Goal: Communication & Community: Participate in discussion

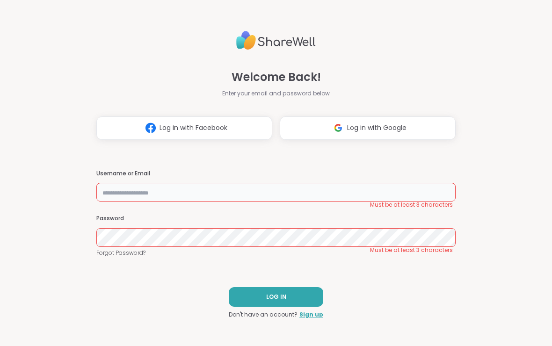
click at [118, 188] on input "text" at bounding box center [275, 192] width 359 height 19
type input "**********"
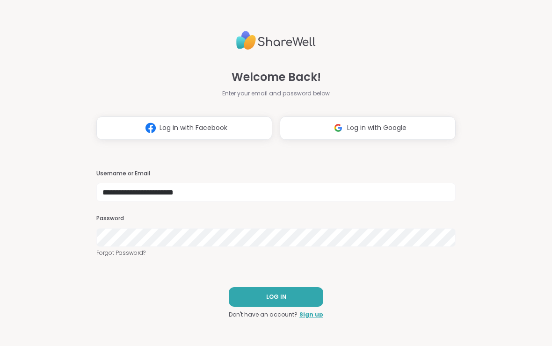
click at [295, 298] on button "LOG IN" at bounding box center [276, 297] width 94 height 20
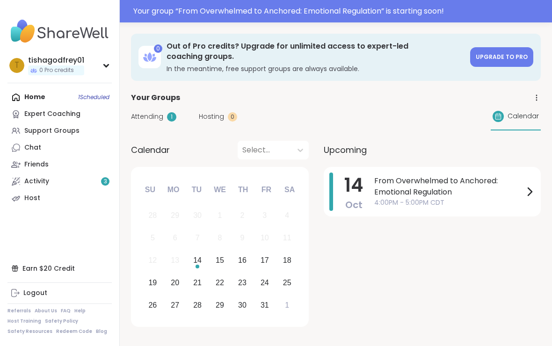
click at [162, 116] on span "Attending" at bounding box center [147, 117] width 32 height 10
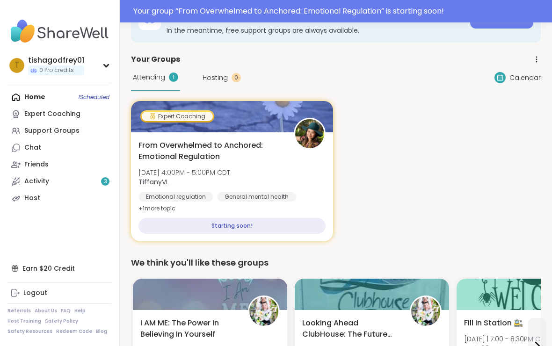
scroll to position [39, 0]
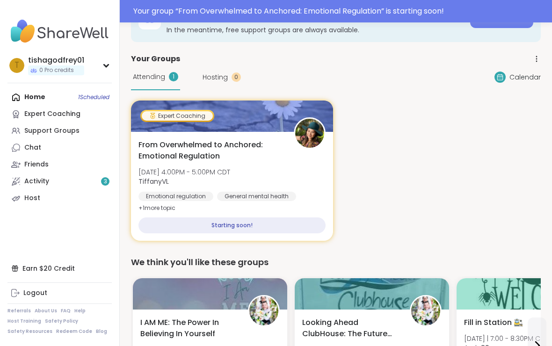
click at [267, 227] on div "Starting soon!" at bounding box center [231, 225] width 187 height 16
click at [230, 226] on div "Starting soon!" at bounding box center [231, 225] width 187 height 16
click at [263, 155] on span "From Overwhelmed to Anchored: Emotional Regulation" at bounding box center [210, 150] width 145 height 22
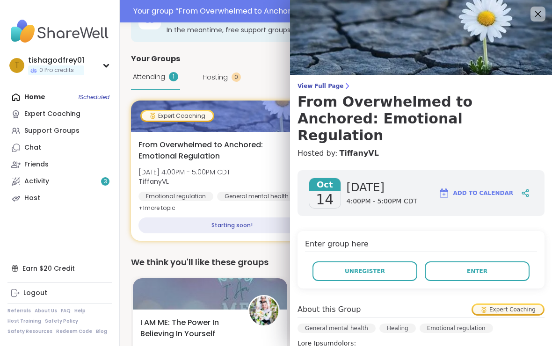
click at [477, 267] on span "Enter" at bounding box center [477, 271] width 21 height 8
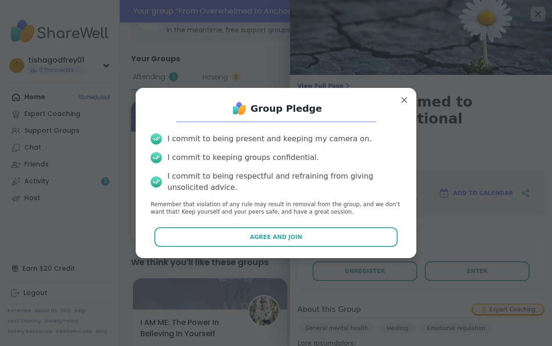
click at [337, 243] on button "Agree and Join" at bounding box center [276, 237] width 244 height 20
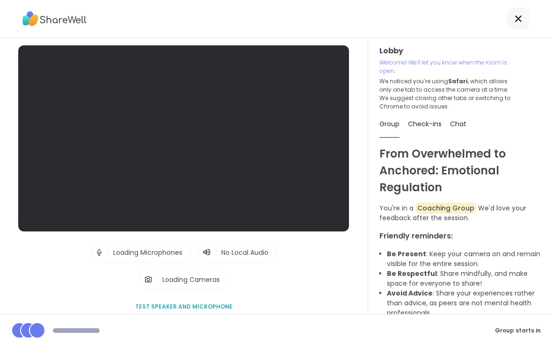
scroll to position [16, 0]
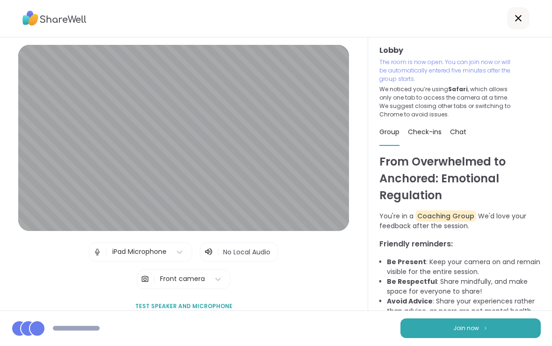
click at [487, 327] on img at bounding box center [486, 328] width 6 height 5
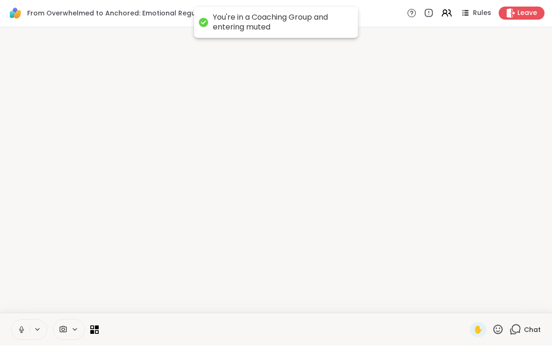
scroll to position [0, 0]
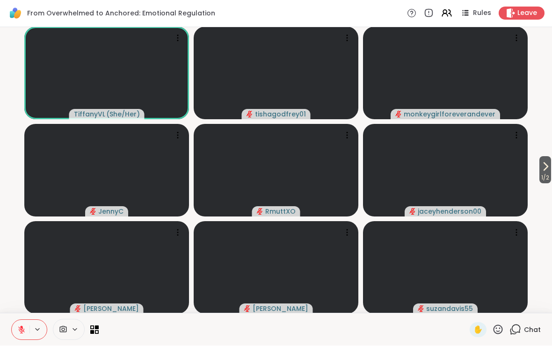
click at [97, 330] on icon at bounding box center [97, 332] width 4 height 4
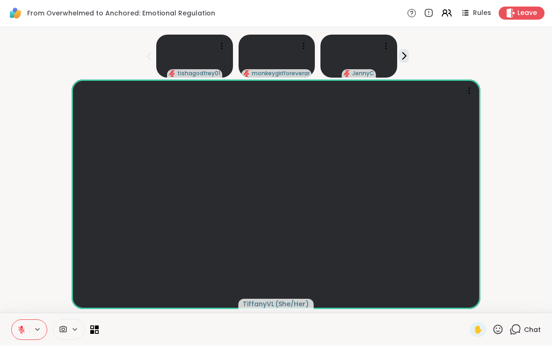
click at [94, 329] on icon at bounding box center [94, 330] width 8 height 8
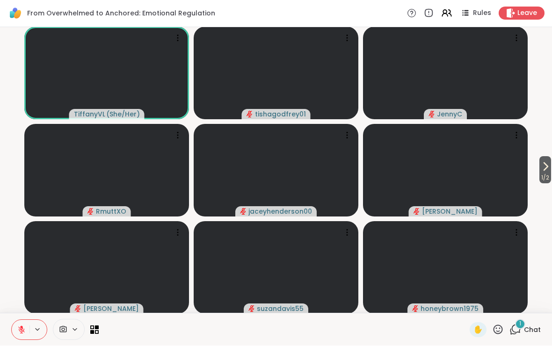
click at [547, 174] on span "1 / 2" at bounding box center [545, 178] width 12 height 11
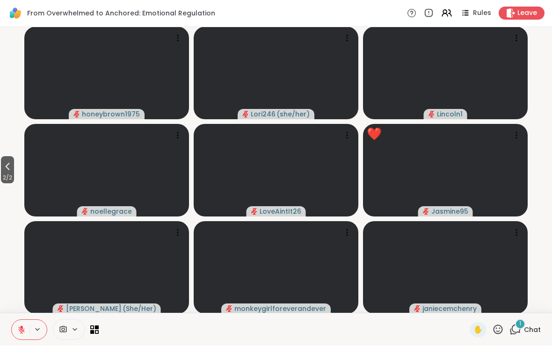
click at [6, 169] on icon at bounding box center [7, 166] width 11 height 11
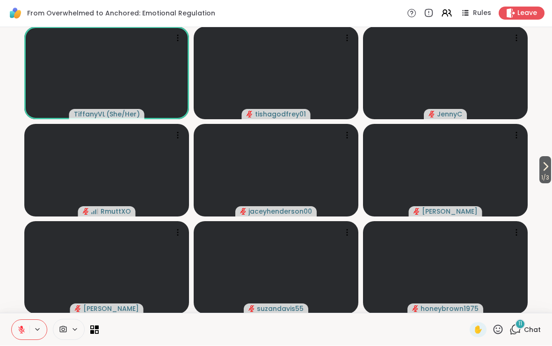
click at [521, 326] on span "11" at bounding box center [520, 324] width 4 height 8
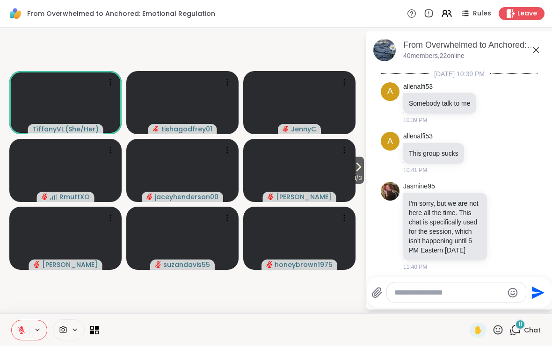
scroll to position [1054, 0]
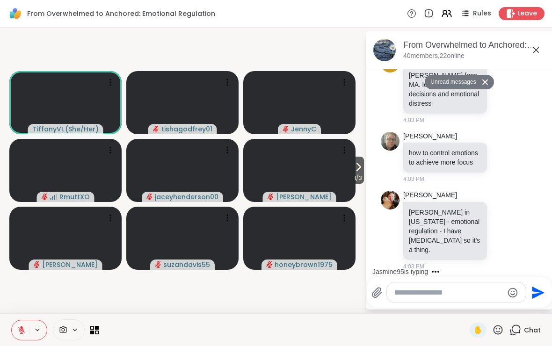
click at [457, 297] on textarea "Type your message" at bounding box center [448, 292] width 109 height 9
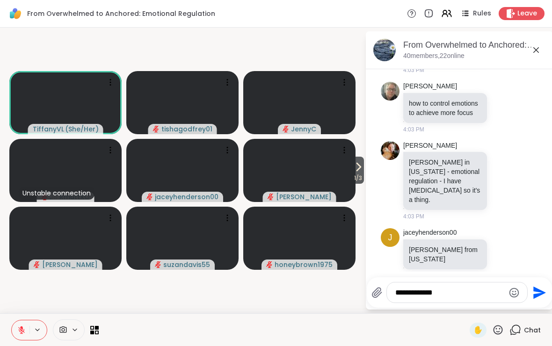
type textarea "**********"
click at [537, 295] on icon "Send" at bounding box center [539, 292] width 13 height 13
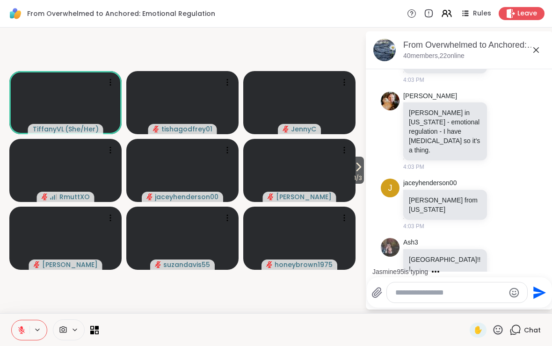
click at [363, 172] on button "1 / 3" at bounding box center [358, 170] width 12 height 27
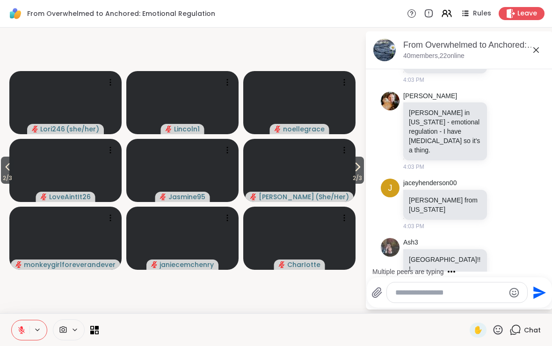
click at [360, 170] on icon at bounding box center [357, 166] width 11 height 11
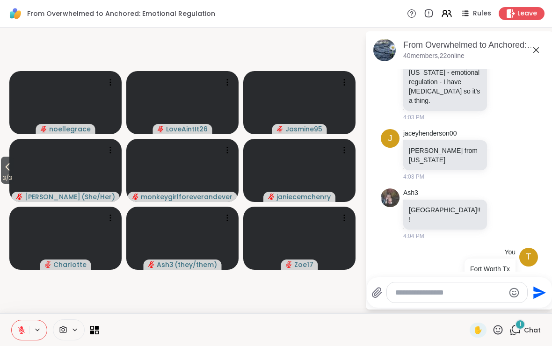
scroll to position [1315, 0]
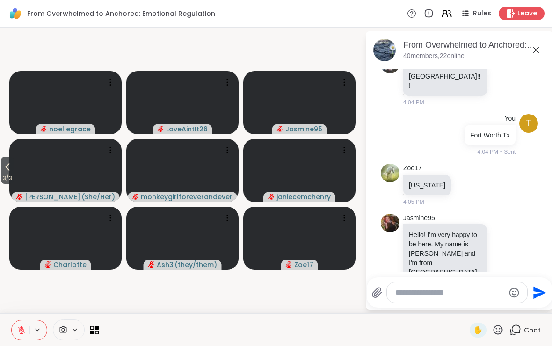
click at [14, 181] on span "3 / 3" at bounding box center [7, 178] width 13 height 11
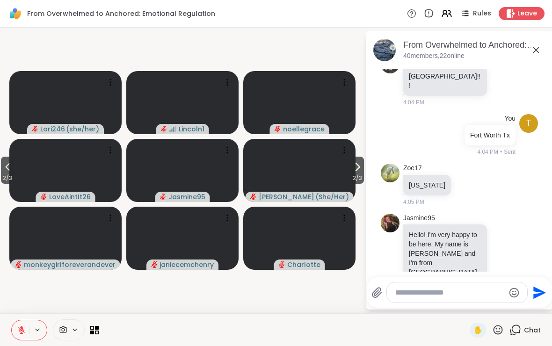
click at [11, 171] on icon at bounding box center [7, 166] width 11 height 11
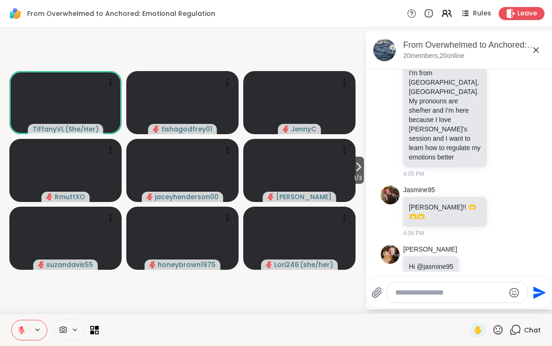
scroll to position [1518, 0]
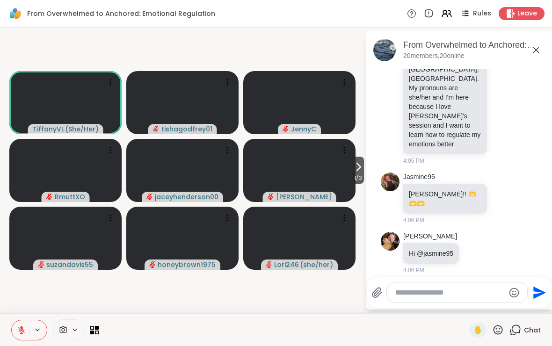
click at [430, 293] on textarea "Type your message" at bounding box center [449, 292] width 109 height 9
type textarea "*"
click at [545, 296] on button "Send" at bounding box center [538, 292] width 21 height 21
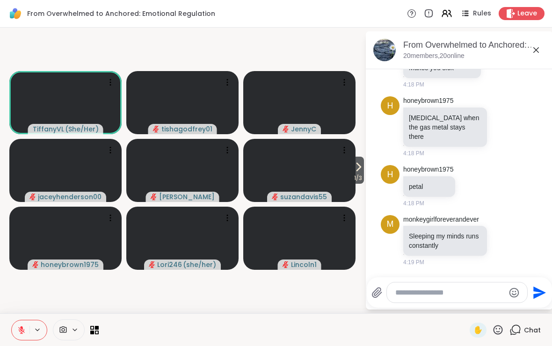
scroll to position [2746, 0]
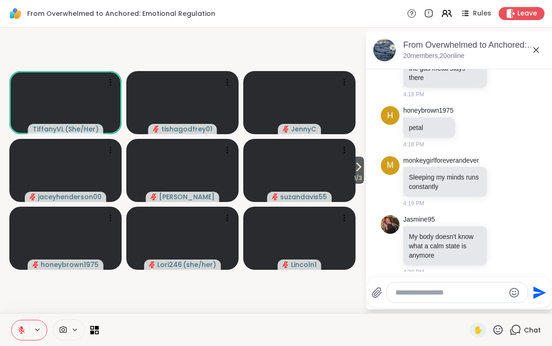
click at [363, 169] on button "1 / 3" at bounding box center [358, 170] width 12 height 27
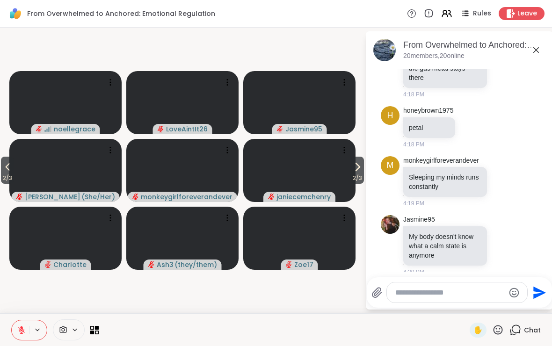
click at [6, 170] on icon at bounding box center [7, 166] width 11 height 11
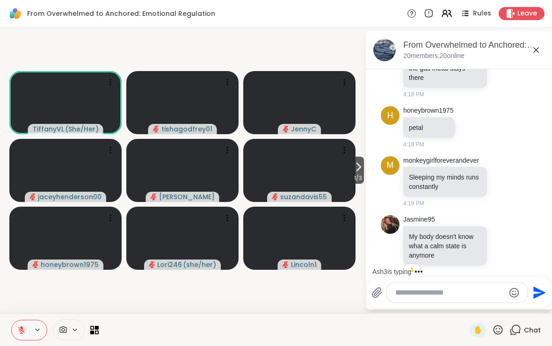
click at [72, 330] on icon at bounding box center [74, 330] width 7 height 8
click at [64, 328] on icon at bounding box center [63, 330] width 8 height 9
click at [62, 333] on icon at bounding box center [63, 329] width 7 height 7
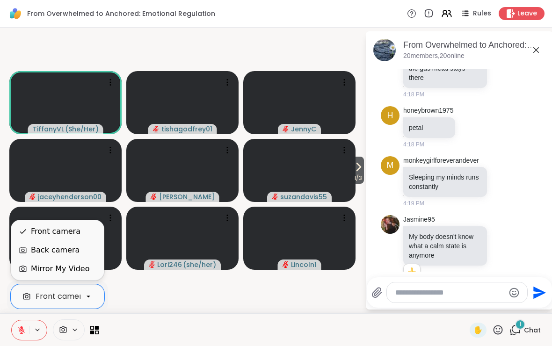
scroll to position [2837, 0]
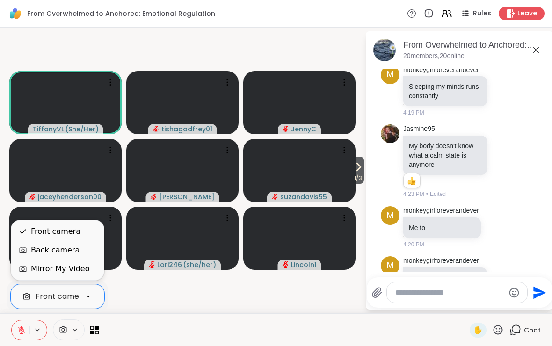
click at [35, 269] on div "Mirror My Video" at bounding box center [60, 268] width 58 height 11
click at [29, 271] on div "Mirror My Video" at bounding box center [58, 268] width 78 height 11
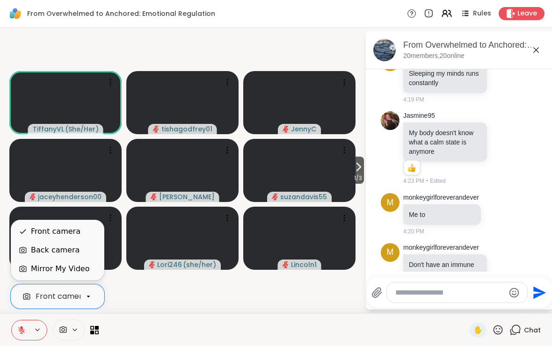
click at [91, 330] on icon at bounding box center [94, 330] width 8 height 8
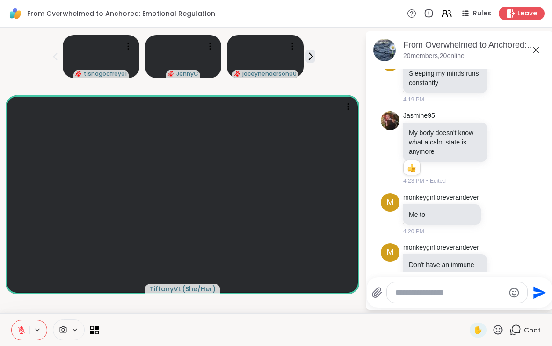
click at [37, 332] on icon at bounding box center [37, 330] width 7 height 8
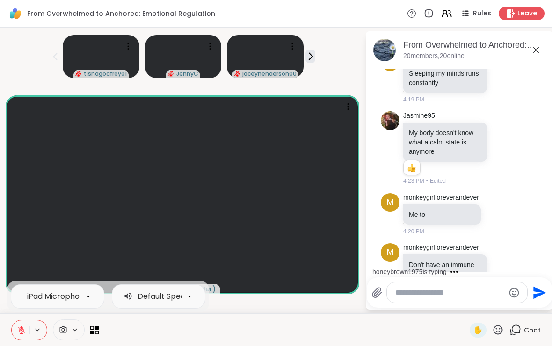
click at [73, 333] on icon at bounding box center [74, 330] width 7 height 8
click at [92, 56] on video at bounding box center [101, 56] width 77 height 43
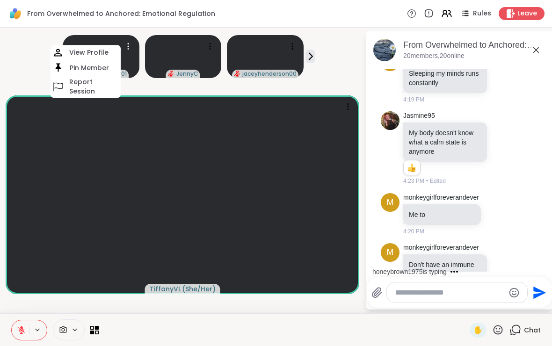
click at [62, 335] on div at bounding box center [69, 329] width 32 height 21
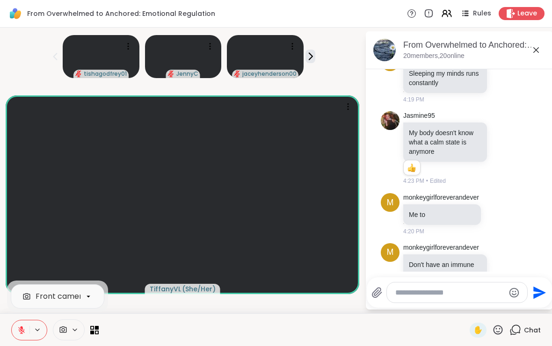
click at [68, 328] on span at bounding box center [62, 330] width 18 height 9
click at [69, 333] on span at bounding box center [62, 330] width 18 height 9
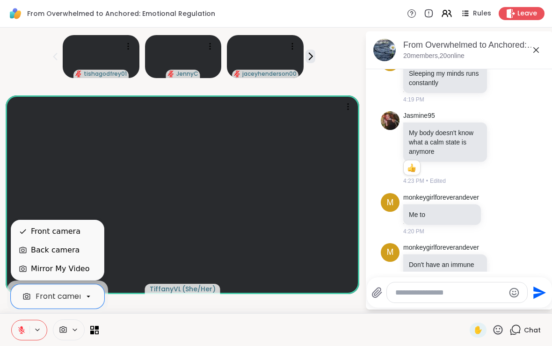
click at [43, 251] on div "Back camera" at bounding box center [55, 250] width 49 height 11
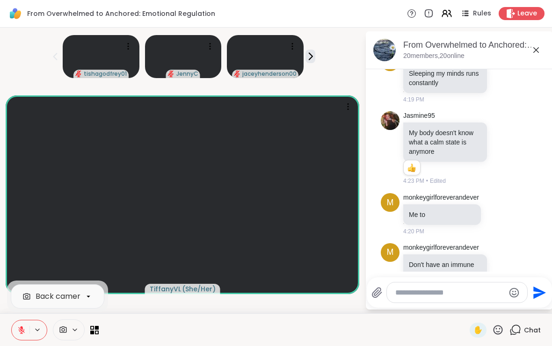
click at [315, 60] on icon at bounding box center [310, 56] width 10 height 10
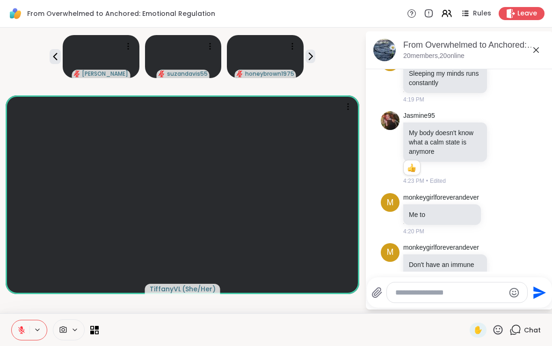
click at [315, 61] on icon at bounding box center [310, 56] width 10 height 10
click at [315, 56] on icon at bounding box center [310, 56] width 10 height 10
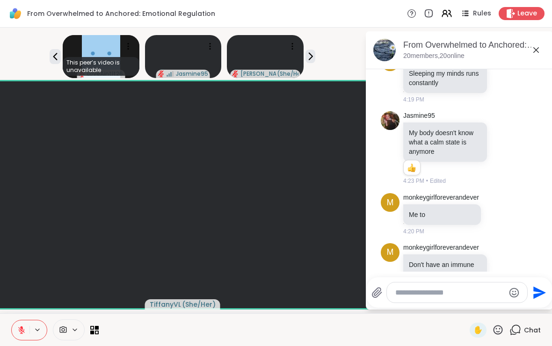
click at [312, 57] on icon at bounding box center [310, 56] width 3 height 7
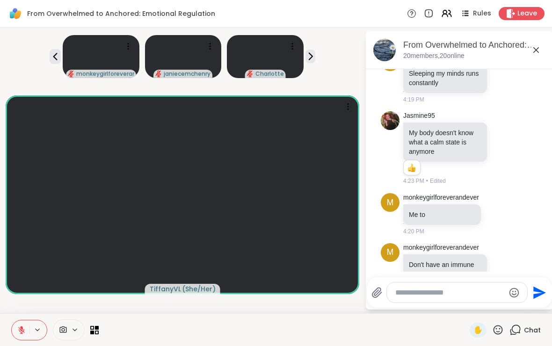
click at [315, 55] on icon at bounding box center [310, 56] width 10 height 10
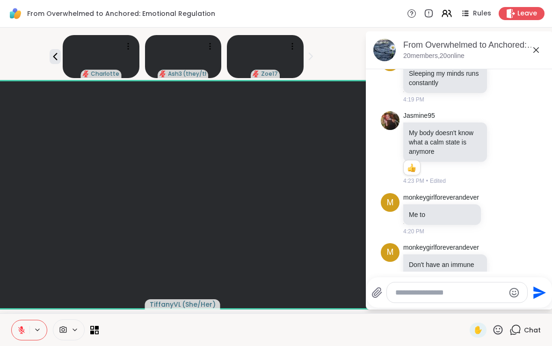
click at [61, 55] on icon at bounding box center [55, 56] width 11 height 11
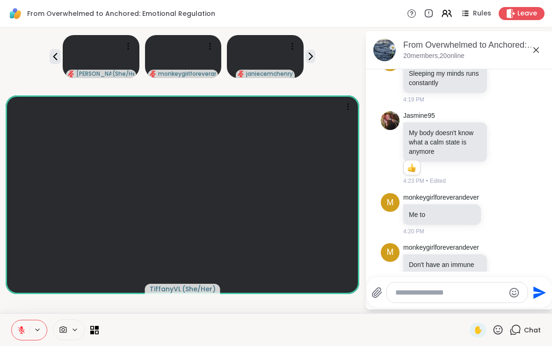
click at [61, 58] on icon at bounding box center [55, 56] width 11 height 11
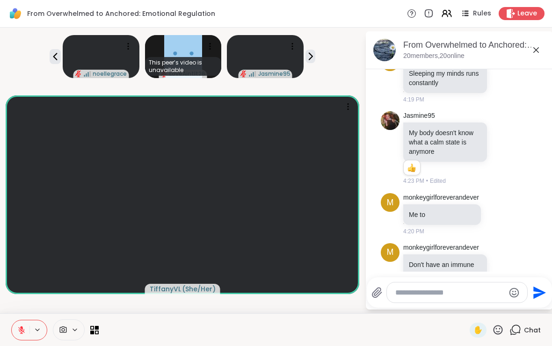
click at [61, 60] on icon at bounding box center [55, 56] width 11 height 11
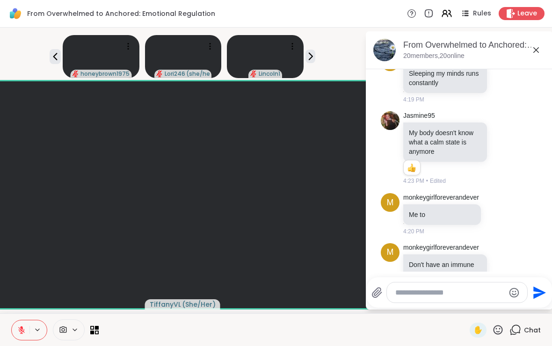
click at [58, 58] on icon at bounding box center [55, 56] width 4 height 7
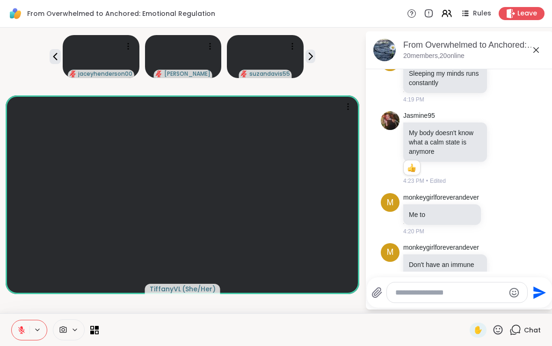
click at [61, 58] on icon at bounding box center [55, 56] width 11 height 11
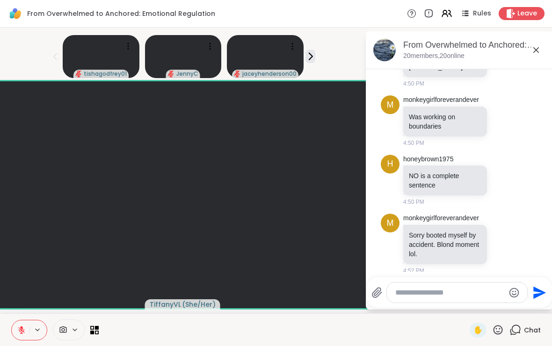
scroll to position [4479, 0]
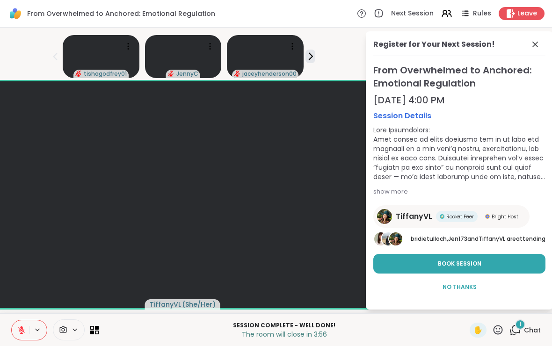
click at [477, 291] on span "No Thanks" at bounding box center [459, 287] width 34 height 8
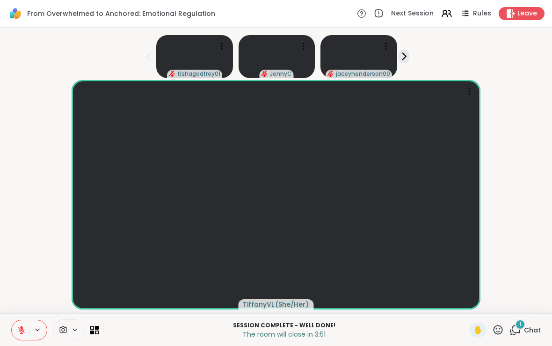
click at [526, 332] on span "Chat" at bounding box center [532, 330] width 17 height 9
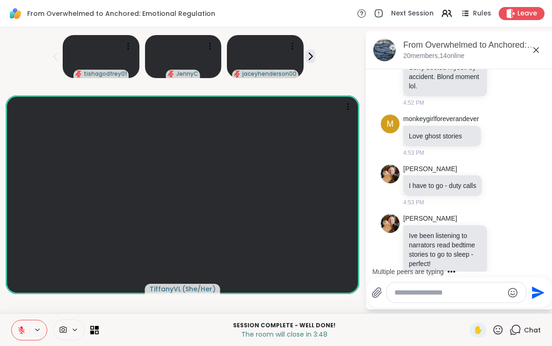
scroll to position [4588, 0]
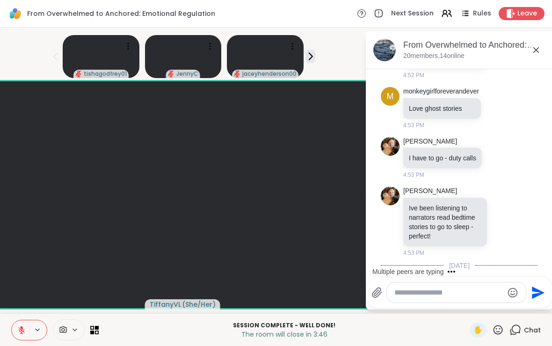
click at [492, 296] on textarea "Type your message" at bounding box center [448, 292] width 109 height 9
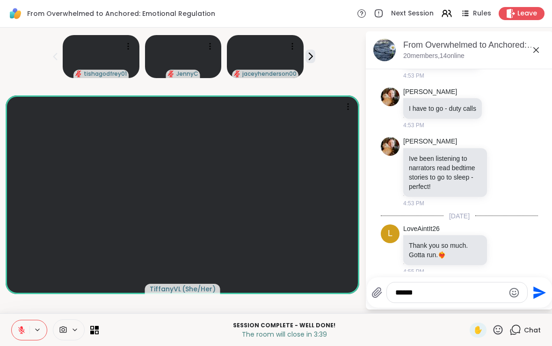
scroll to position [4696, 0]
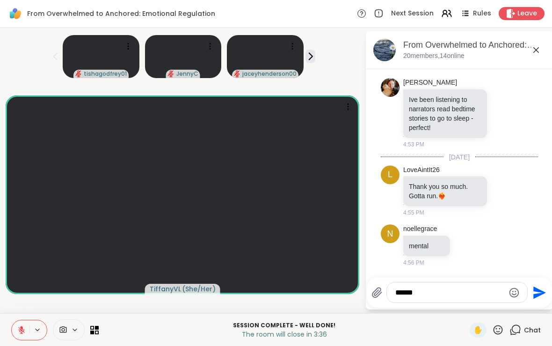
click at [504, 293] on textarea "******" at bounding box center [449, 292] width 109 height 9
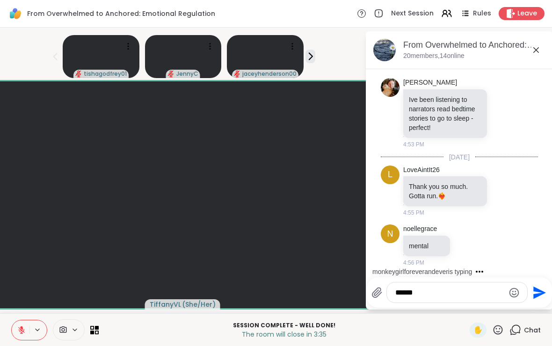
click at [504, 293] on textarea "******" at bounding box center [449, 292] width 109 height 9
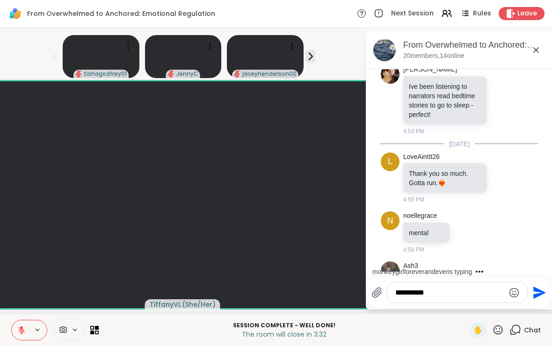
click at [359, 59] on div "tishagodfrey01 JennyC jaceyhenderson00" at bounding box center [183, 54] width 354 height 47
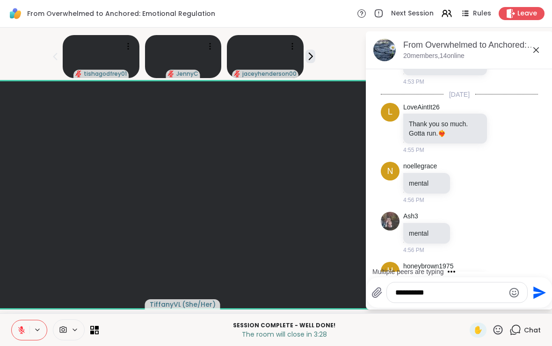
click at [359, 308] on div "TiffanyVL ( She/Her )" at bounding box center [183, 195] width 354 height 230
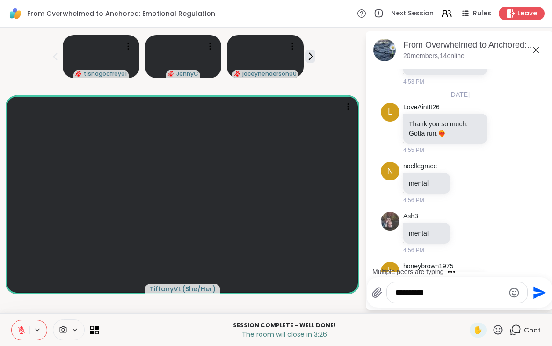
click at [444, 267] on div "Multiple peers are typing" at bounding box center [408, 271] width 72 height 9
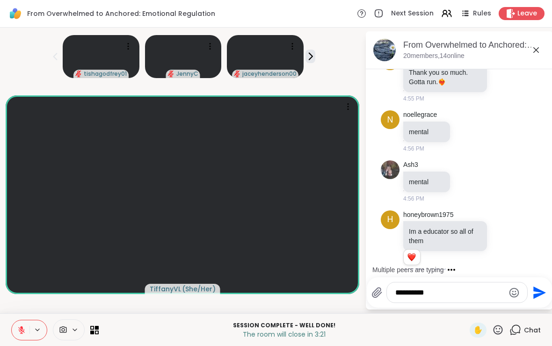
scroll to position [2, 0]
click at [504, 297] on textarea "**********" at bounding box center [449, 292] width 109 height 9
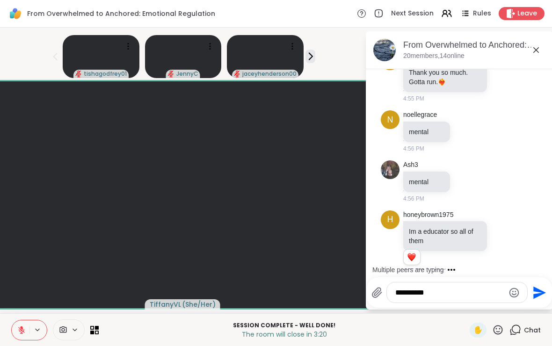
click at [504, 297] on textarea "**********" at bounding box center [449, 292] width 109 height 9
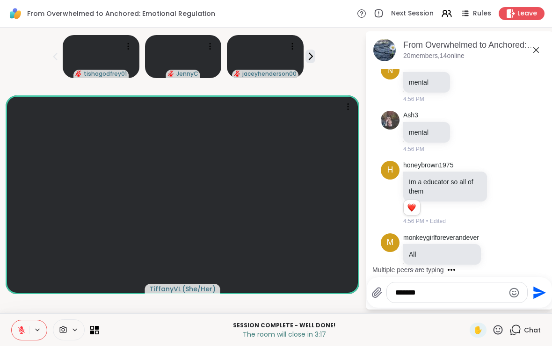
scroll to position [4908, 0]
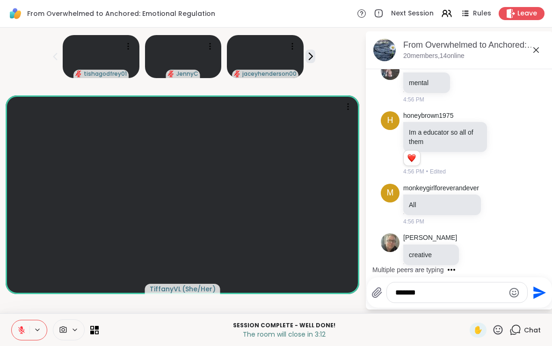
type textarea "******"
click at [343, 341] on div "Session Complete - well done! The room will close in 3:12 ✋ Chat" at bounding box center [276, 329] width 552 height 33
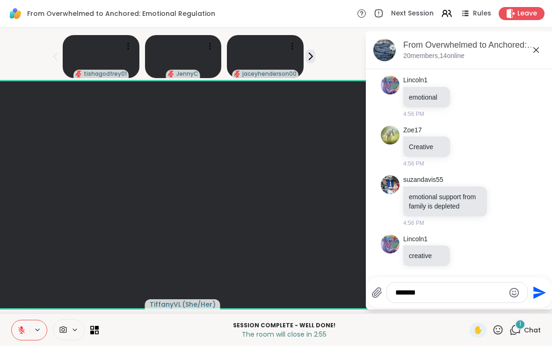
scroll to position [2, 0]
click at [520, 333] on icon at bounding box center [516, 329] width 9 height 8
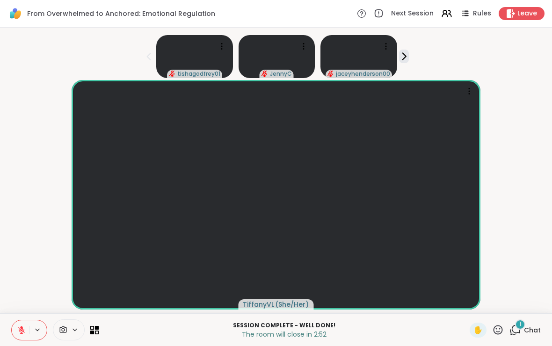
click at [520, 330] on icon at bounding box center [515, 330] width 12 height 12
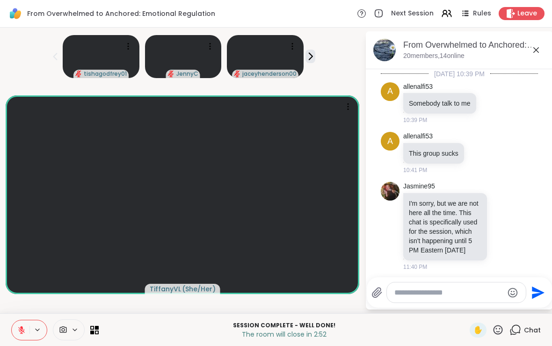
scroll to position [5137, 0]
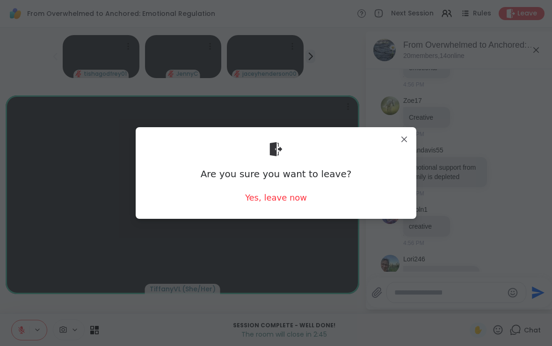
click at [251, 195] on div "Yes, leave now" at bounding box center [276, 198] width 62 height 12
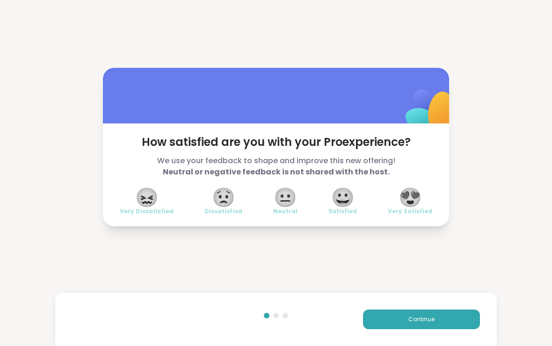
click at [278, 193] on span "😐" at bounding box center [285, 197] width 23 height 17
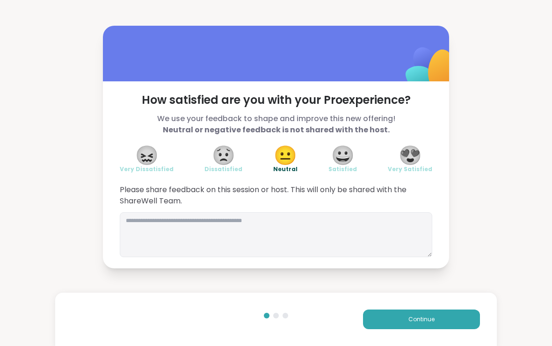
click at [437, 319] on button "Continue" at bounding box center [421, 320] width 117 height 20
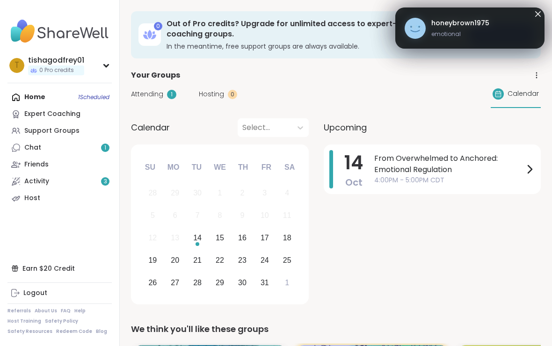
click at [38, 150] on div "Chat 1" at bounding box center [32, 147] width 17 height 9
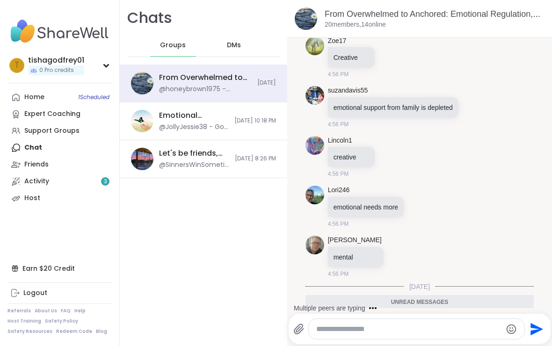
scroll to position [4649, 0]
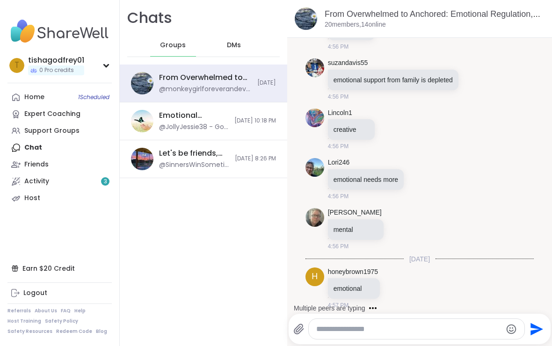
click at [341, 333] on textarea "Type your message" at bounding box center [408, 329] width 185 height 9
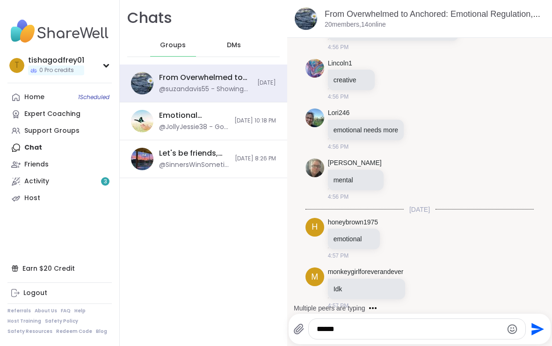
type textarea "******"
click at [532, 338] on button "Send" at bounding box center [536, 329] width 21 height 21
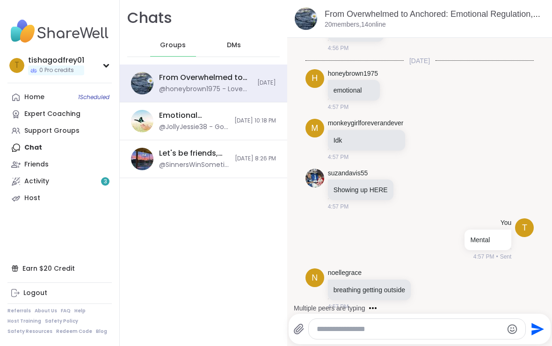
scroll to position [4897, 0]
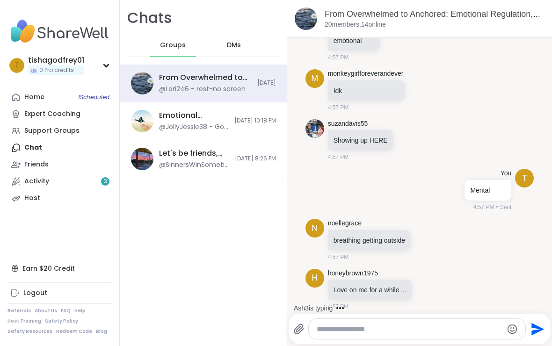
click at [341, 329] on textarea "Type your message" at bounding box center [409, 329] width 185 height 9
type textarea "*********"
click at [533, 331] on icon "Send" at bounding box center [537, 329] width 13 height 13
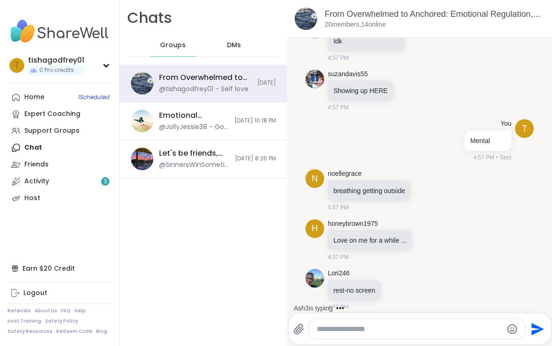
click at [42, 181] on div "Activity 3" at bounding box center [36, 181] width 25 height 9
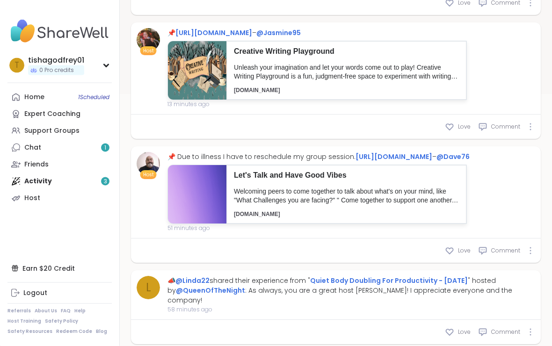
scroll to position [273, 0]
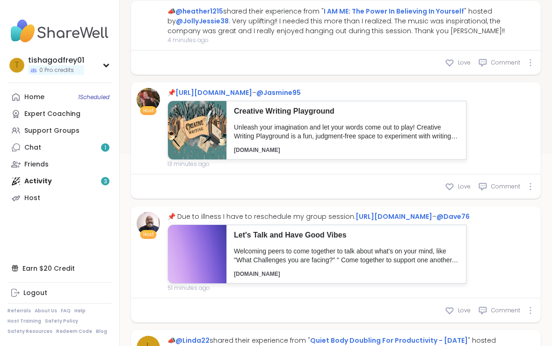
type textarea "*"
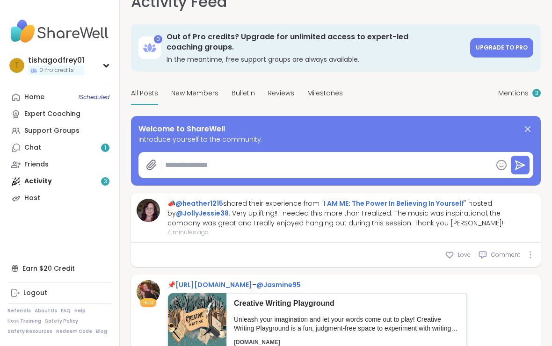
scroll to position [15, 0]
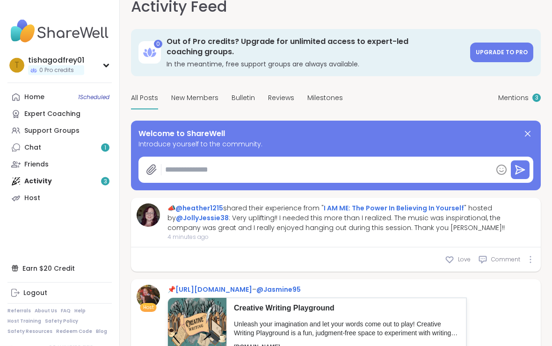
click at [536, 95] on span "3" at bounding box center [536, 98] width 3 height 8
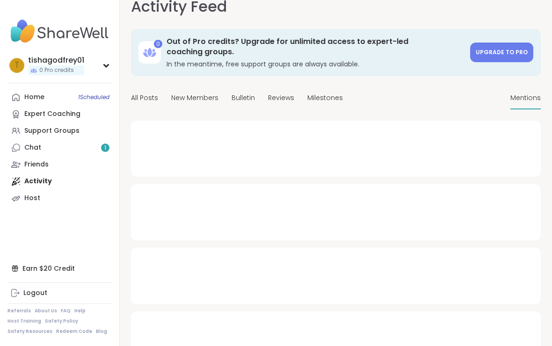
scroll to position [15, 0]
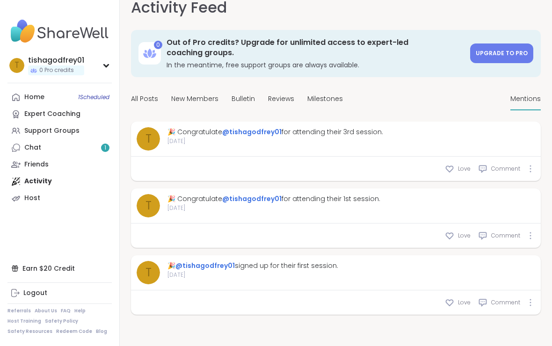
click at [27, 144] on div "Chat 1" at bounding box center [32, 147] width 17 height 9
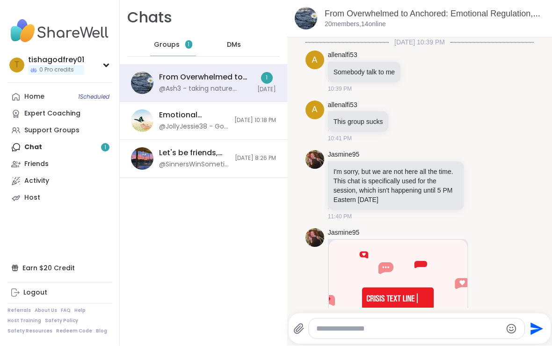
scroll to position [5037, 0]
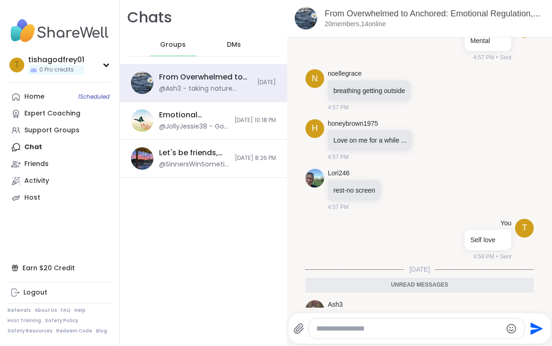
click at [36, 94] on div "Home 1 Scheduled" at bounding box center [34, 97] width 20 height 9
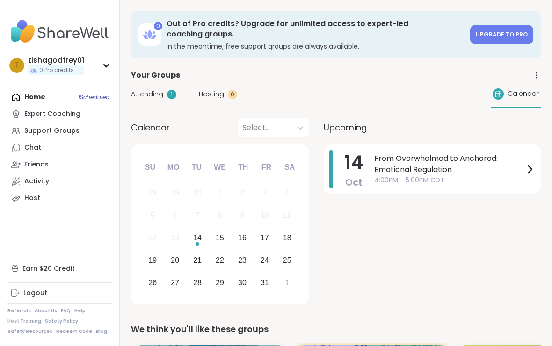
click at [35, 167] on div "Friends" at bounding box center [36, 164] width 24 height 9
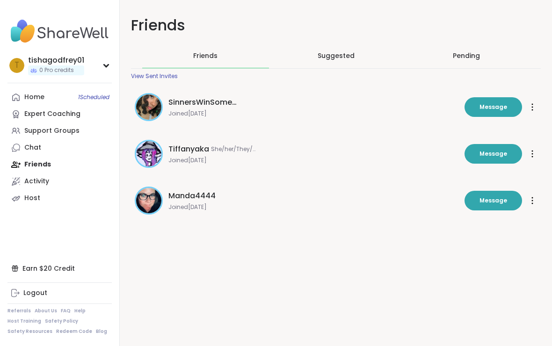
click at [205, 105] on span "SinnersWinSometimes" at bounding box center [203, 102] width 70 height 11
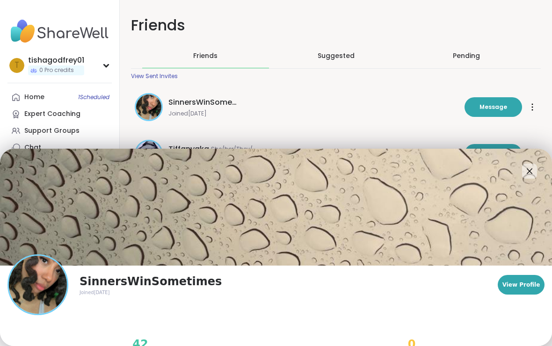
click at [506, 103] on span "Message" at bounding box center [493, 107] width 28 height 8
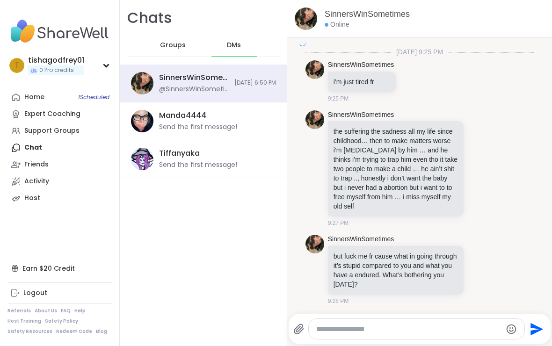
scroll to position [1616, 0]
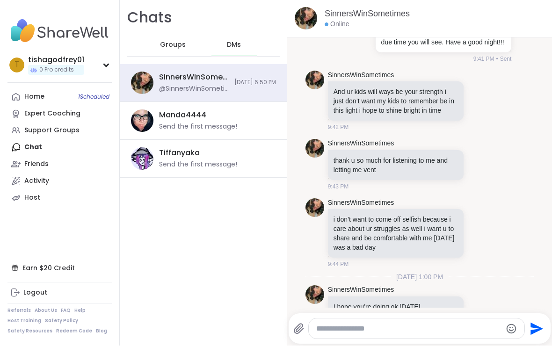
click at [333, 330] on textarea "Type your message" at bounding box center [408, 329] width 185 height 9
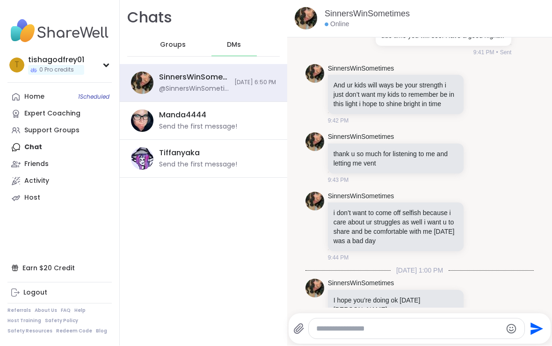
scroll to position [4318, 0]
type textarea "**********"
click at [529, 331] on icon "Send" at bounding box center [536, 329] width 15 height 15
